Goal: Information Seeking & Learning: Learn about a topic

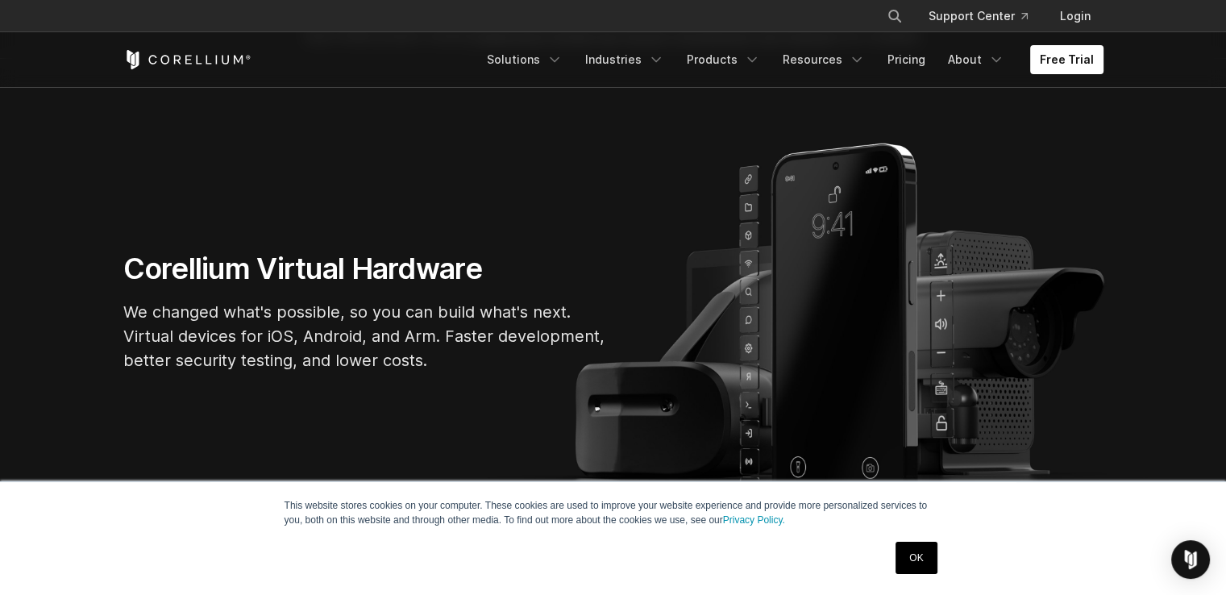
scroll to position [97, 0]
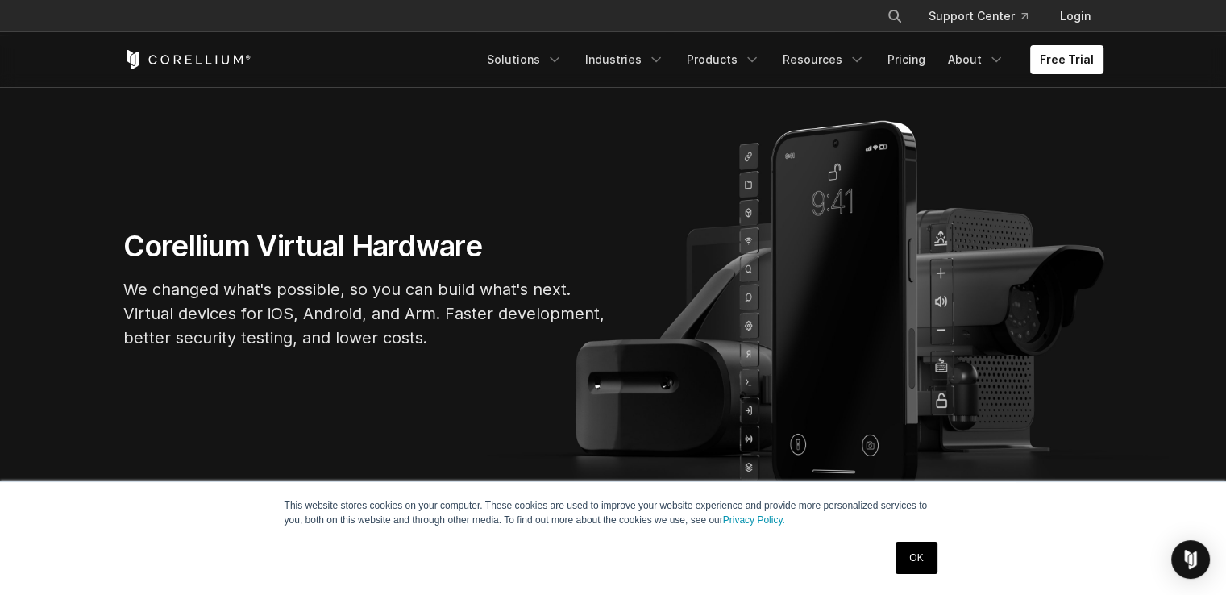
click at [917, 562] on link "OK" at bounding box center [916, 558] width 41 height 32
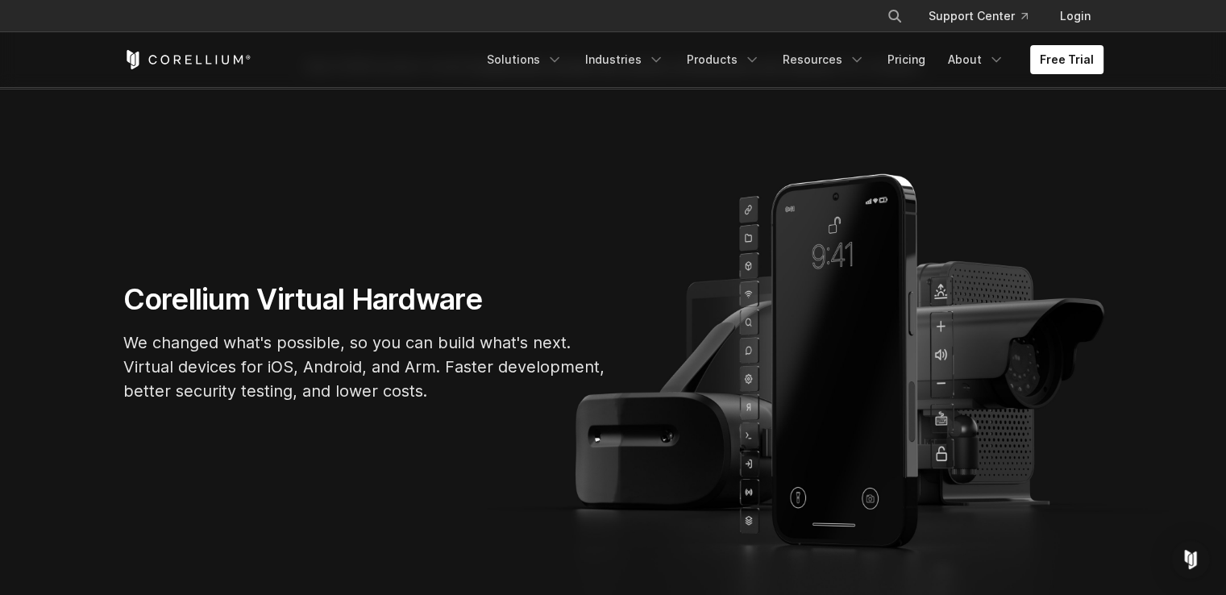
scroll to position [0, 0]
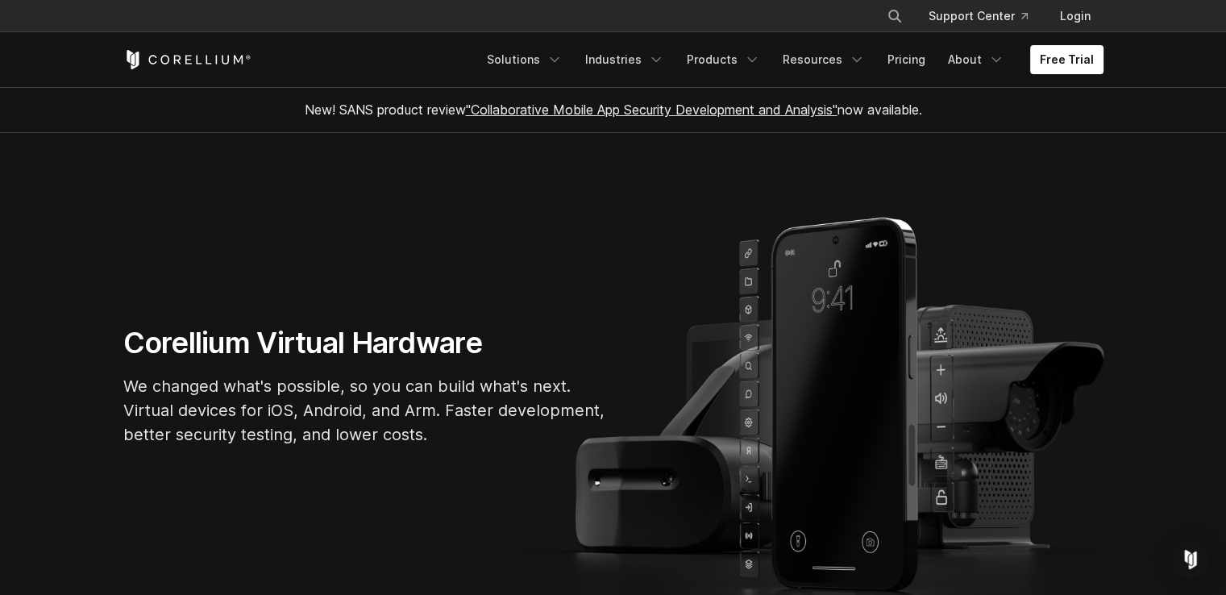
click at [893, 110] on span "New! SANS product review "Collaborative Mobile App Security Development and Ana…" at bounding box center [613, 110] width 617 height 16
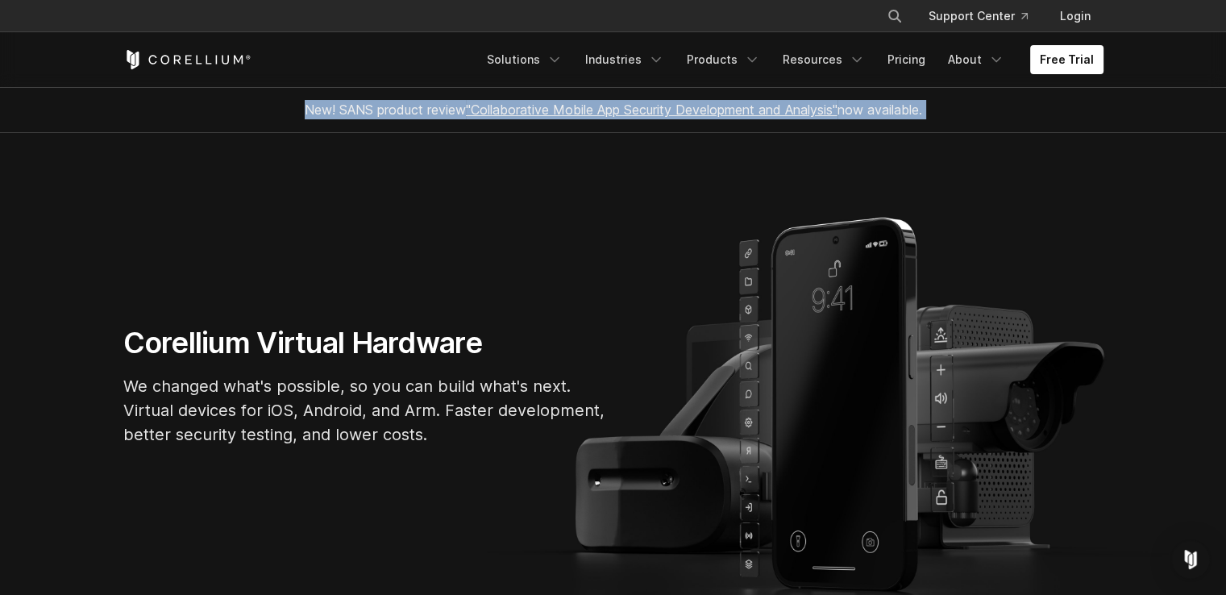
click at [893, 110] on span "New! SANS product review "Collaborative Mobile App Security Development and Ana…" at bounding box center [613, 110] width 617 height 16
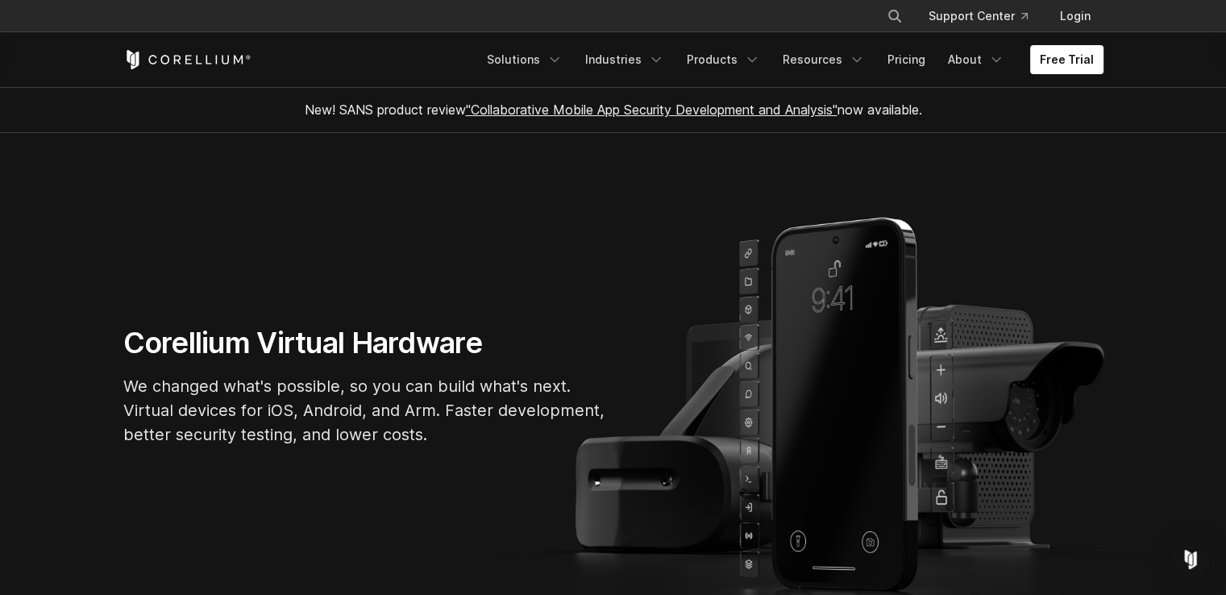
click at [893, 110] on span "New! SANS product review "Collaborative Mobile App Security Development and Ana…" at bounding box center [613, 110] width 617 height 16
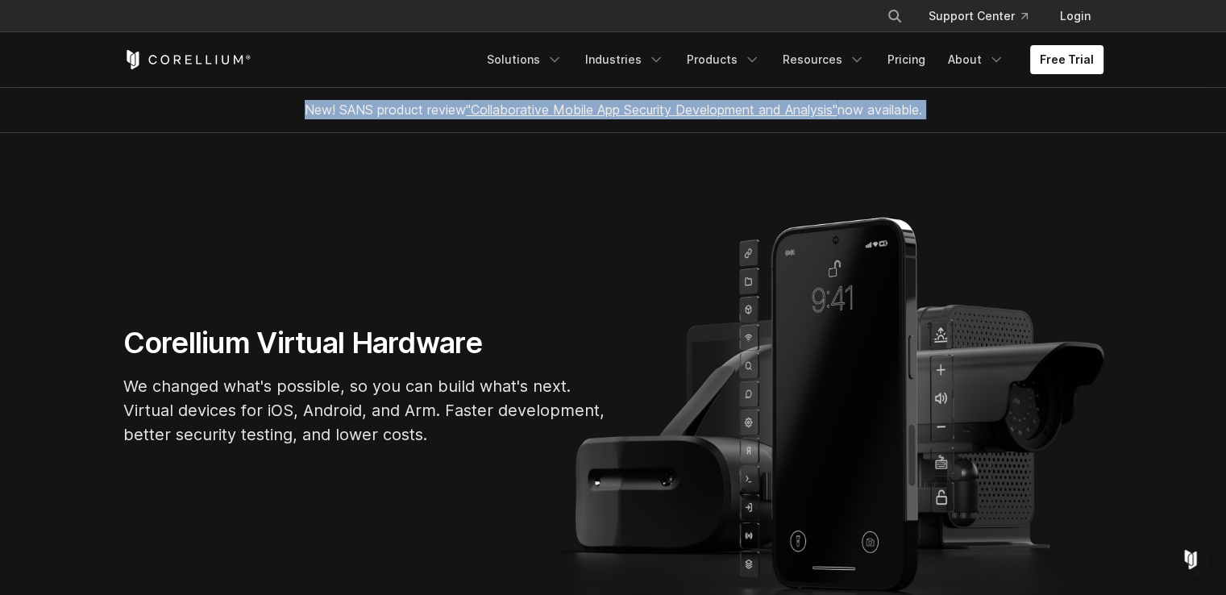
click at [893, 110] on span "New! SANS product review "Collaborative Mobile App Security Development and Ana…" at bounding box center [613, 110] width 617 height 16
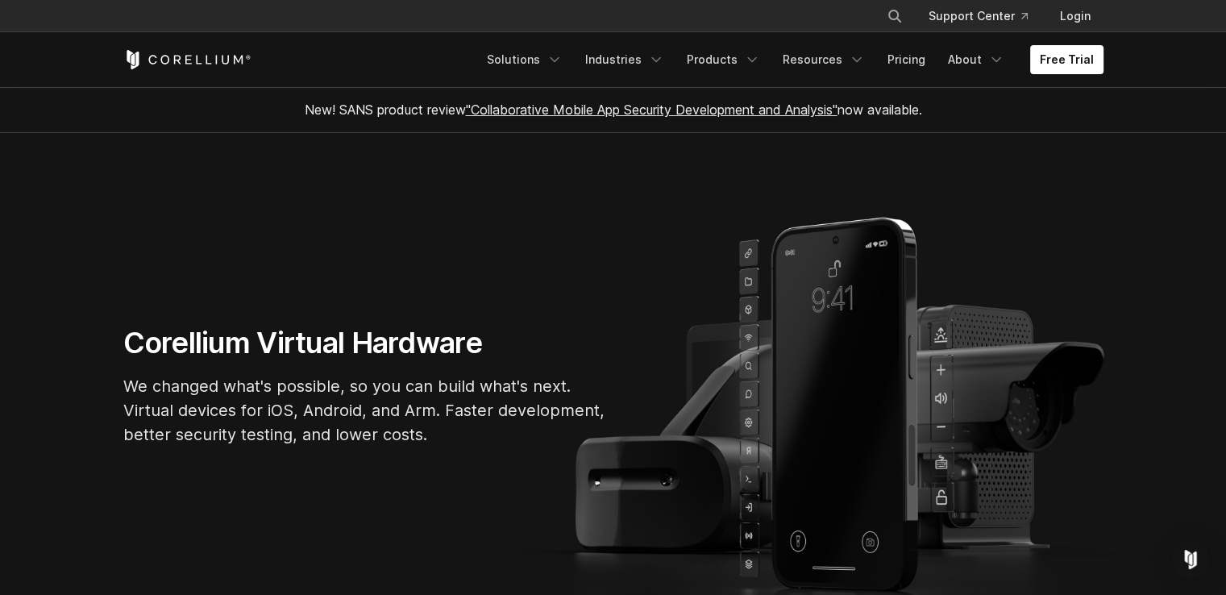
click at [393, 117] on span "New! SANS product review "Collaborative Mobile App Security Development and Ana…" at bounding box center [613, 110] width 617 height 16
click at [393, 110] on span "New! SANS product review "Collaborative Mobile App Security Development and Ana…" at bounding box center [613, 110] width 617 height 16
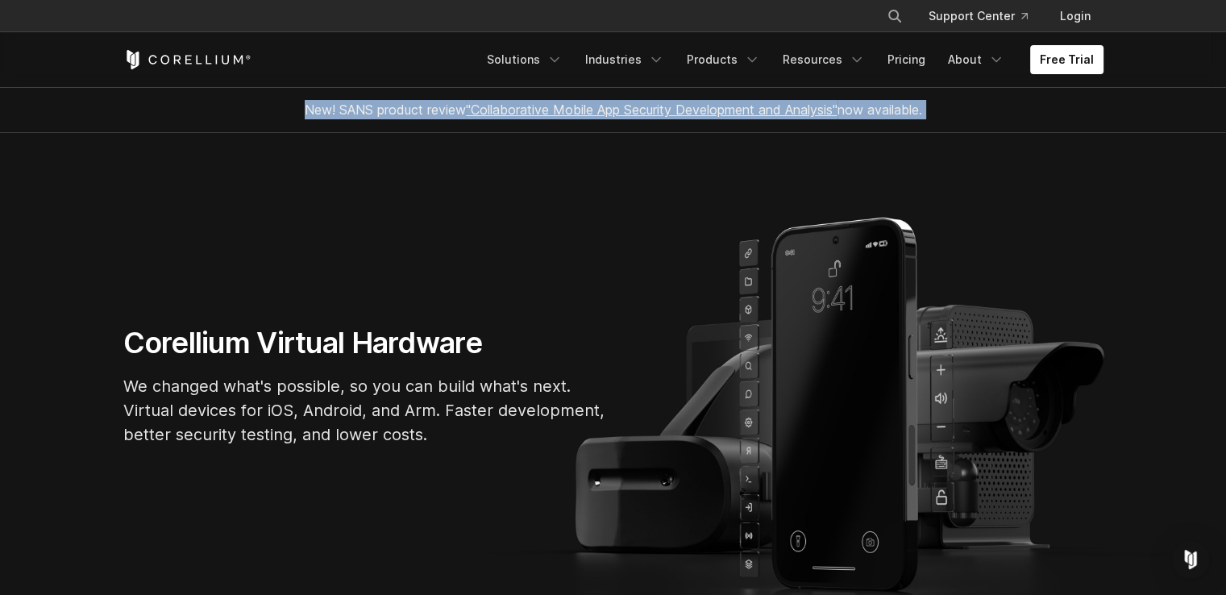
click at [393, 110] on span "New! SANS product review "Collaborative Mobile App Security Development and Ana…" at bounding box center [613, 110] width 617 height 16
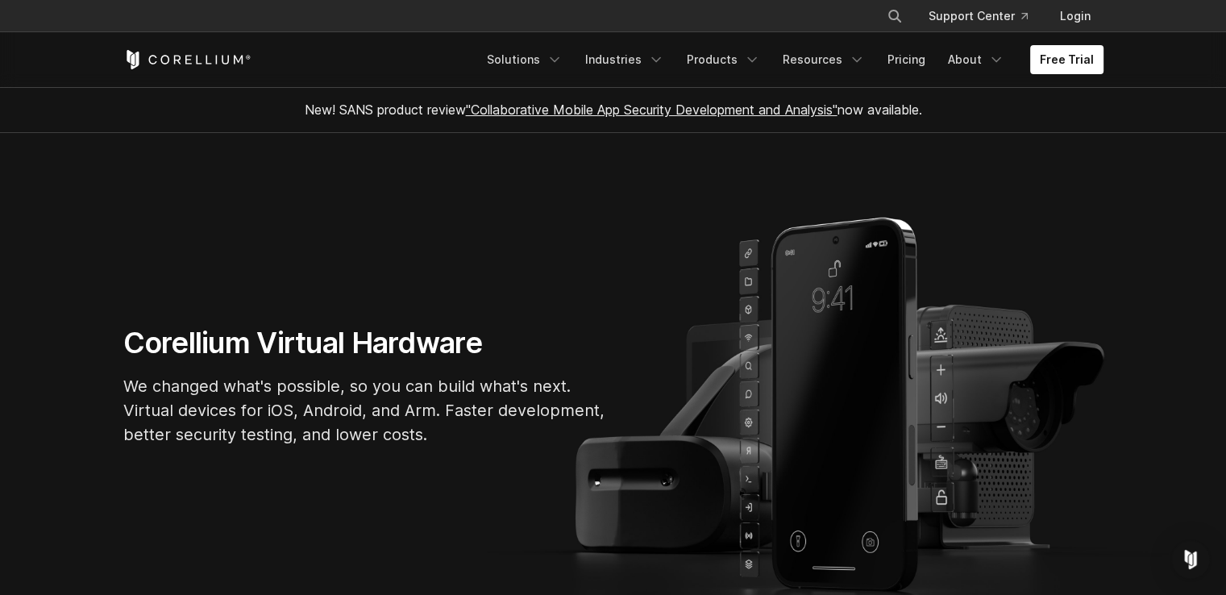
click at [349, 111] on span "New! SANS product review "Collaborative Mobile App Security Development and Ana…" at bounding box center [613, 110] width 617 height 16
click at [386, 110] on span "New! SANS product review "Collaborative Mobile App Security Development and Ana…" at bounding box center [613, 110] width 617 height 16
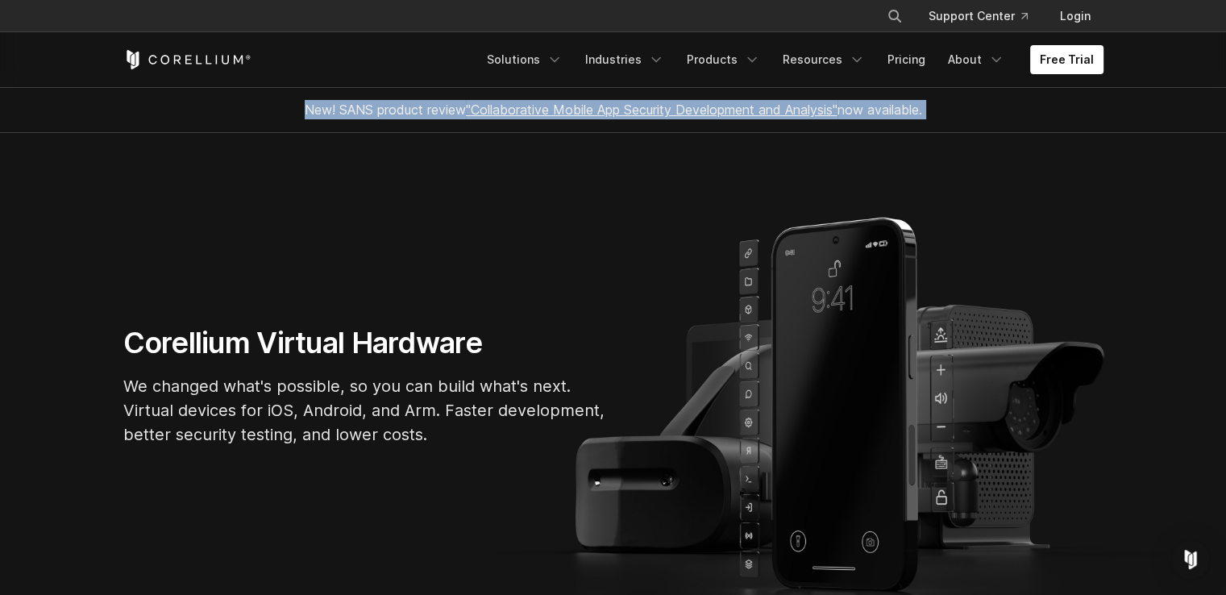
click at [386, 110] on span "New! SANS product review "Collaborative Mobile App Security Development and Ana…" at bounding box center [613, 110] width 617 height 16
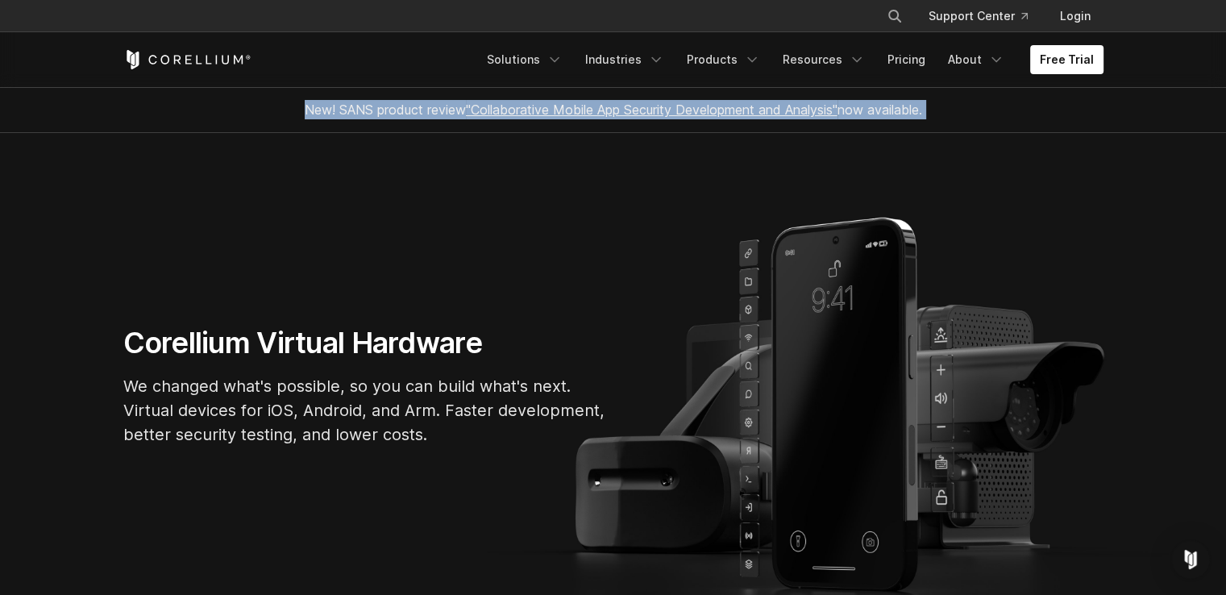
click at [368, 110] on span "New! SANS product review "Collaborative Mobile App Security Development and Ana…" at bounding box center [613, 110] width 617 height 16
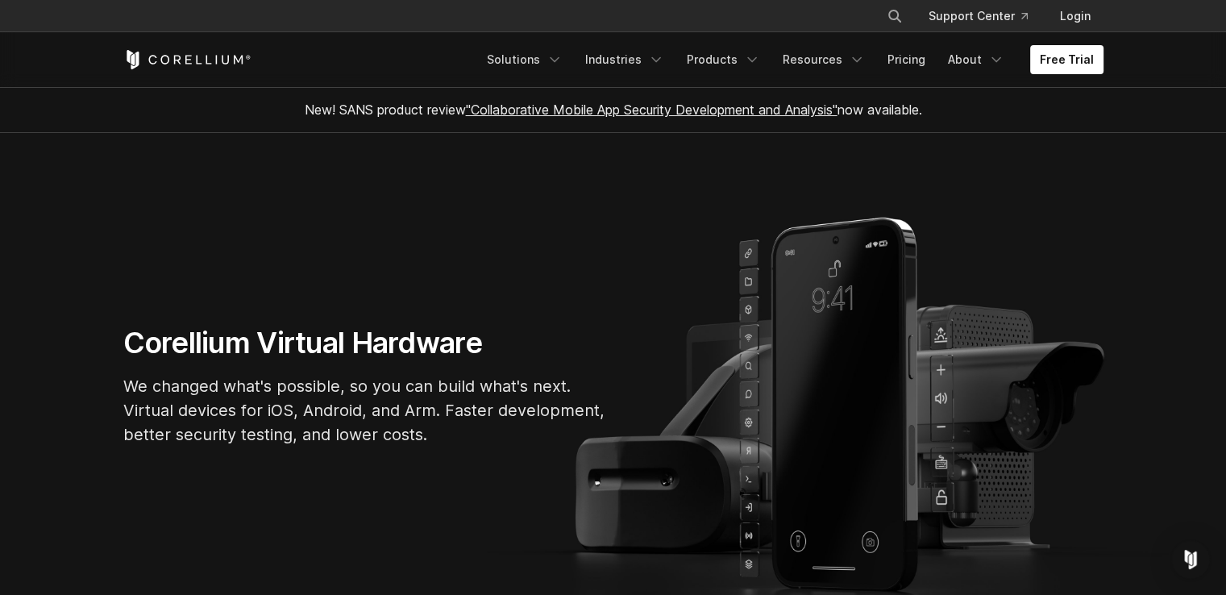
click at [376, 110] on span "New! SANS product review "Collaborative Mobile App Security Development and Ana…" at bounding box center [613, 110] width 617 height 16
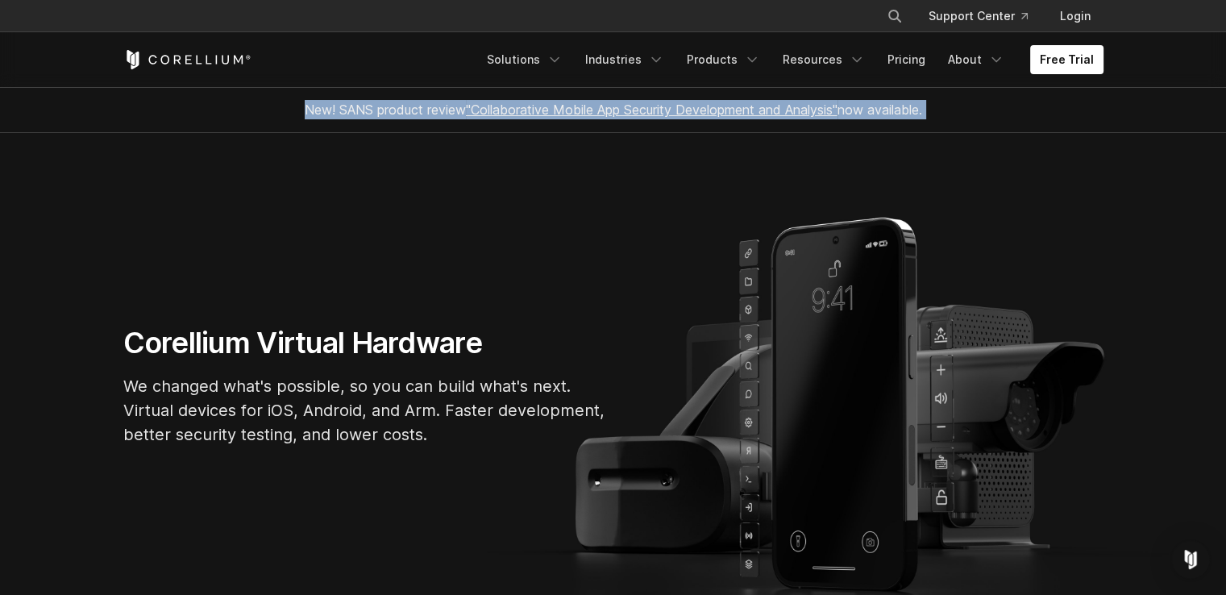
click at [381, 110] on span "New! SANS product review "Collaborative Mobile App Security Development and Ana…" at bounding box center [613, 110] width 617 height 16
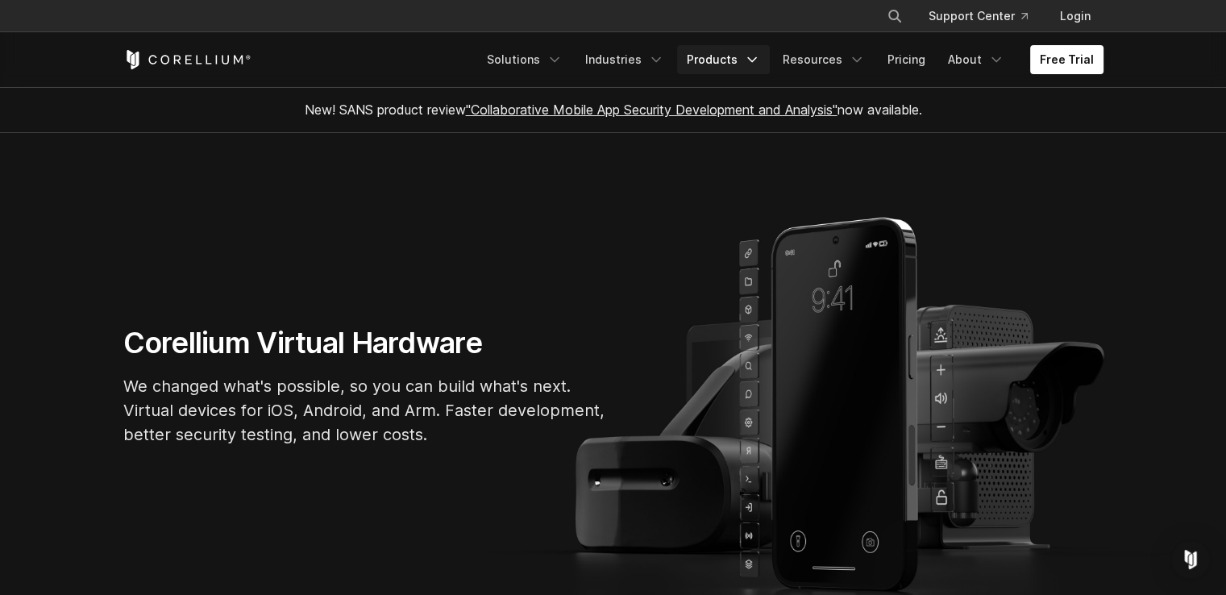
click at [759, 62] on icon "Navigation Menu" at bounding box center [752, 60] width 16 height 16
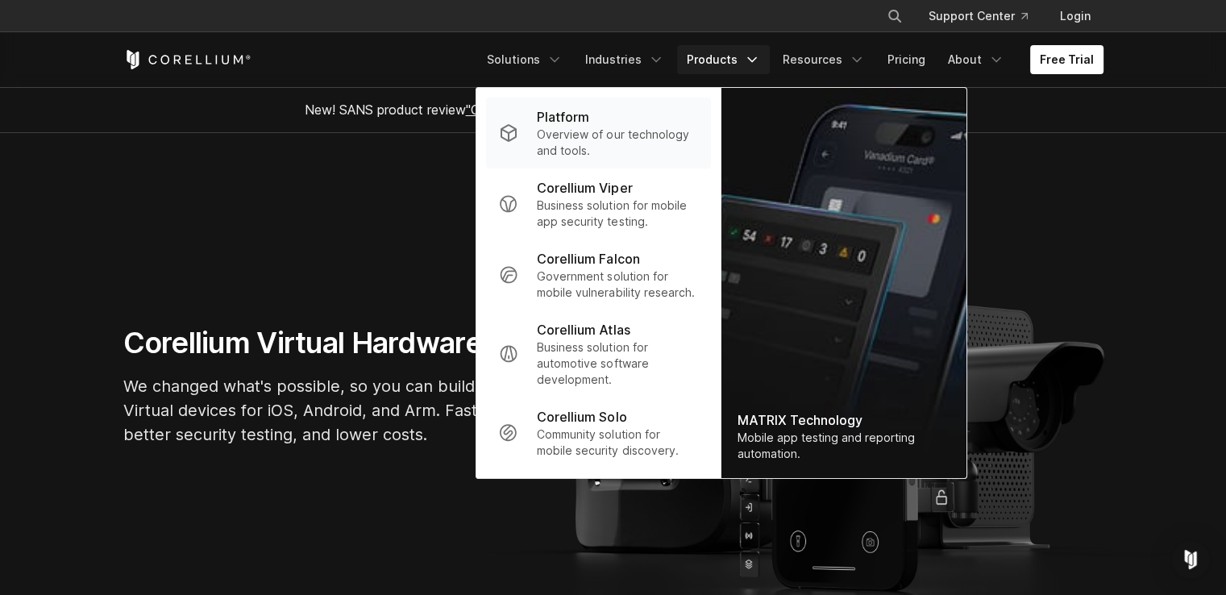
click at [594, 128] on p "Overview of our technology and tools." at bounding box center [617, 143] width 160 height 32
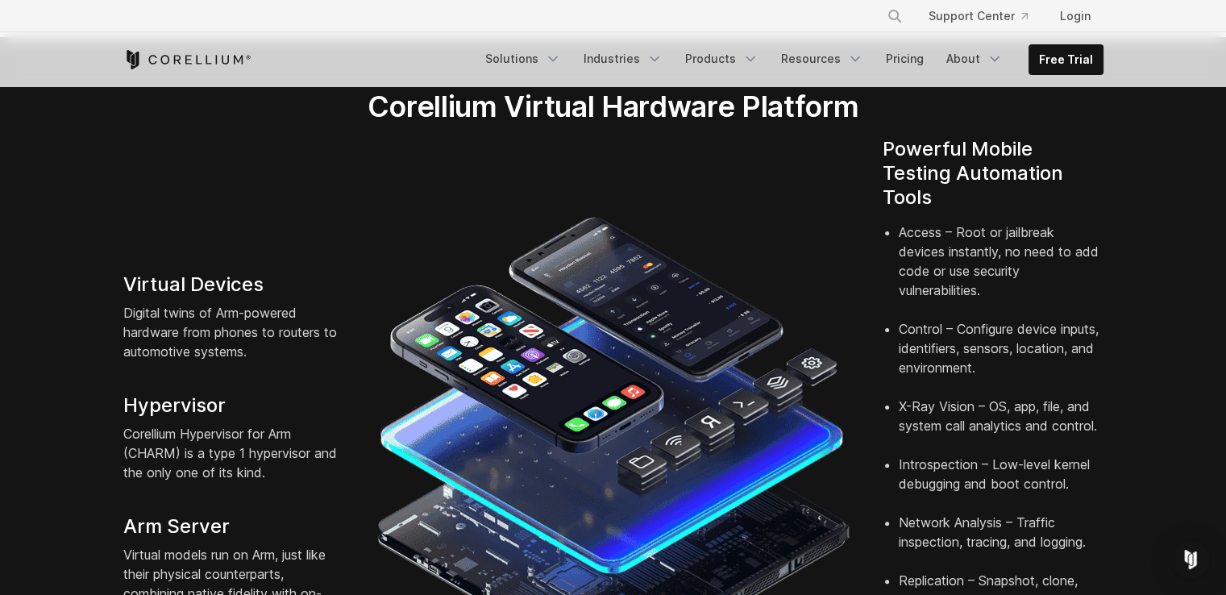
scroll to position [316, 0]
